Goal: Book appointment/travel/reservation

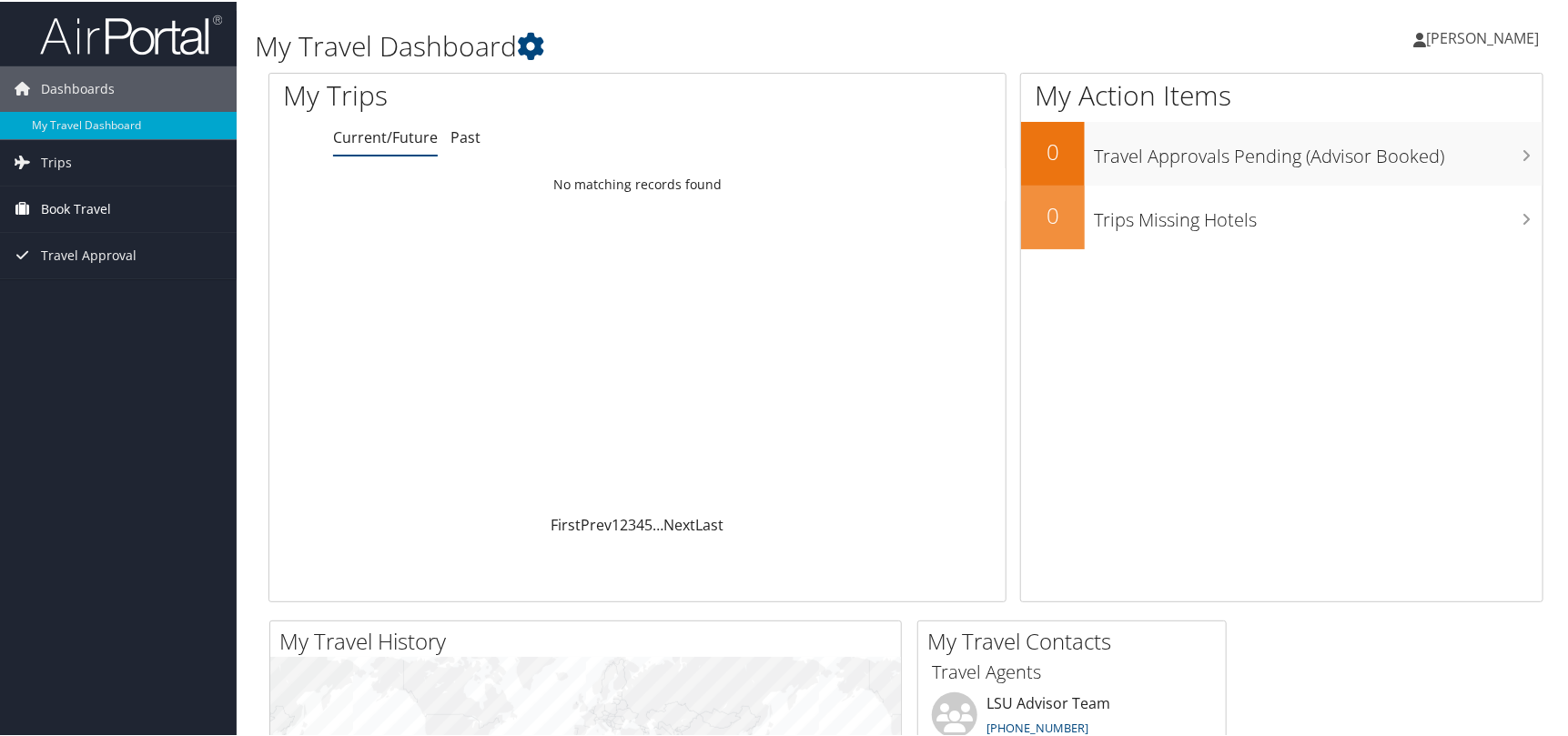
click at [79, 211] on span "Book Travel" at bounding box center [75, 208] width 70 height 46
click at [67, 269] on link "Book/Manage Online Trips" at bounding box center [118, 271] width 237 height 28
